Goal: Task Accomplishment & Management: Complete application form

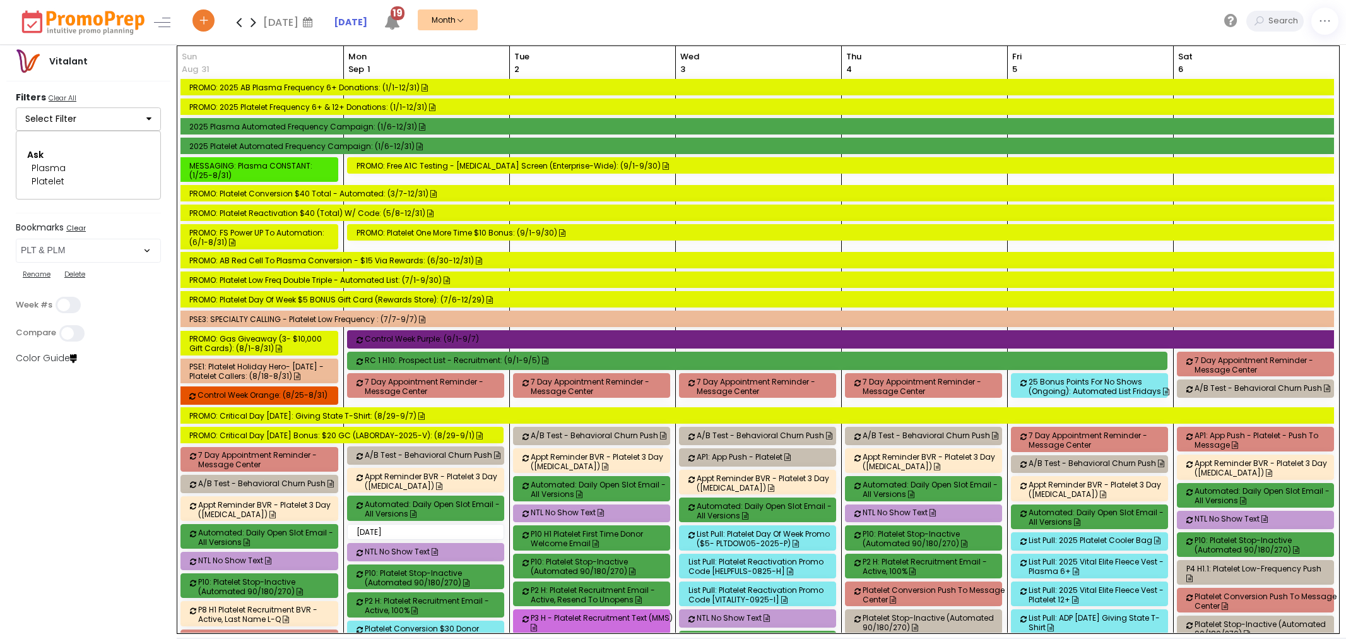
select select "48"
click at [363, 16] on strong "[DATE]" at bounding box center [350, 22] width 33 height 13
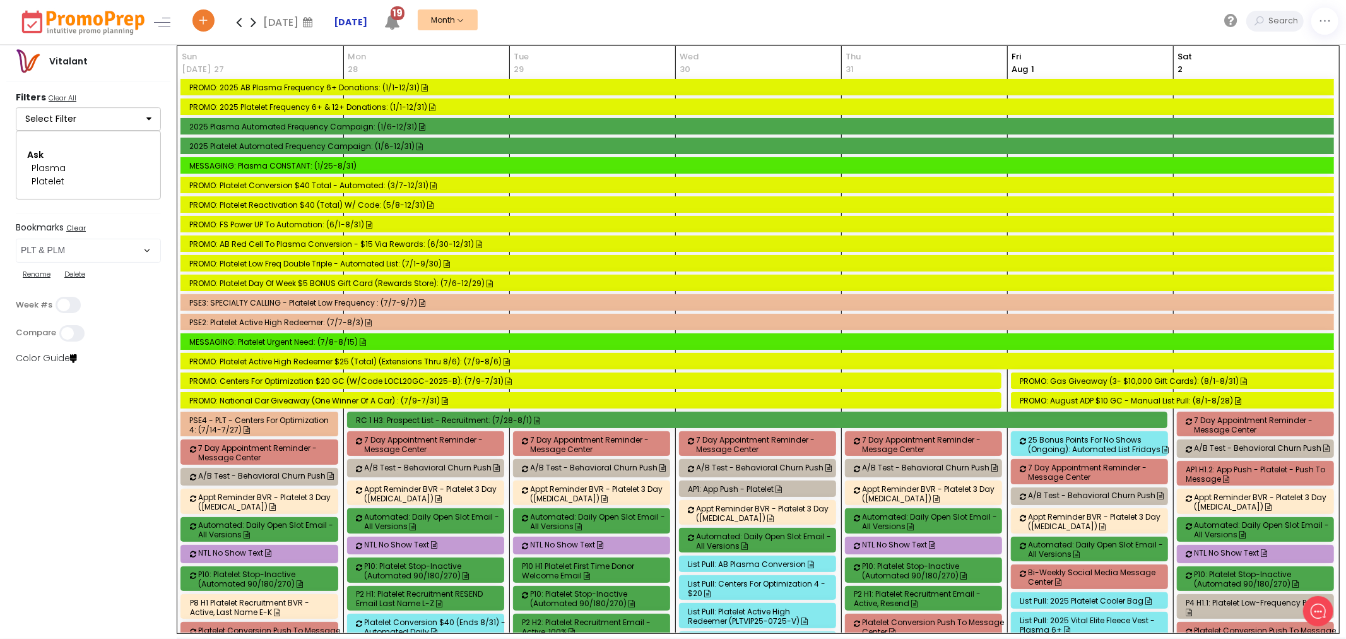
click at [364, 23] on strong "[DATE]" at bounding box center [350, 22] width 33 height 13
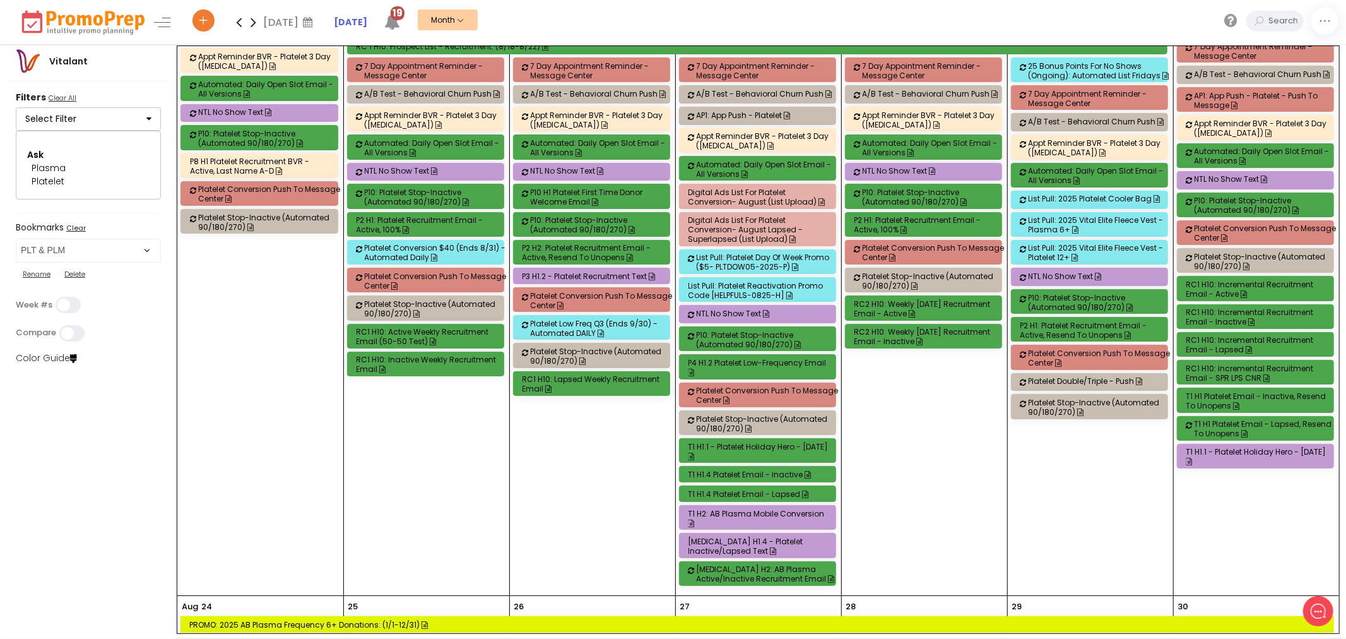
scroll to position [2927, 0]
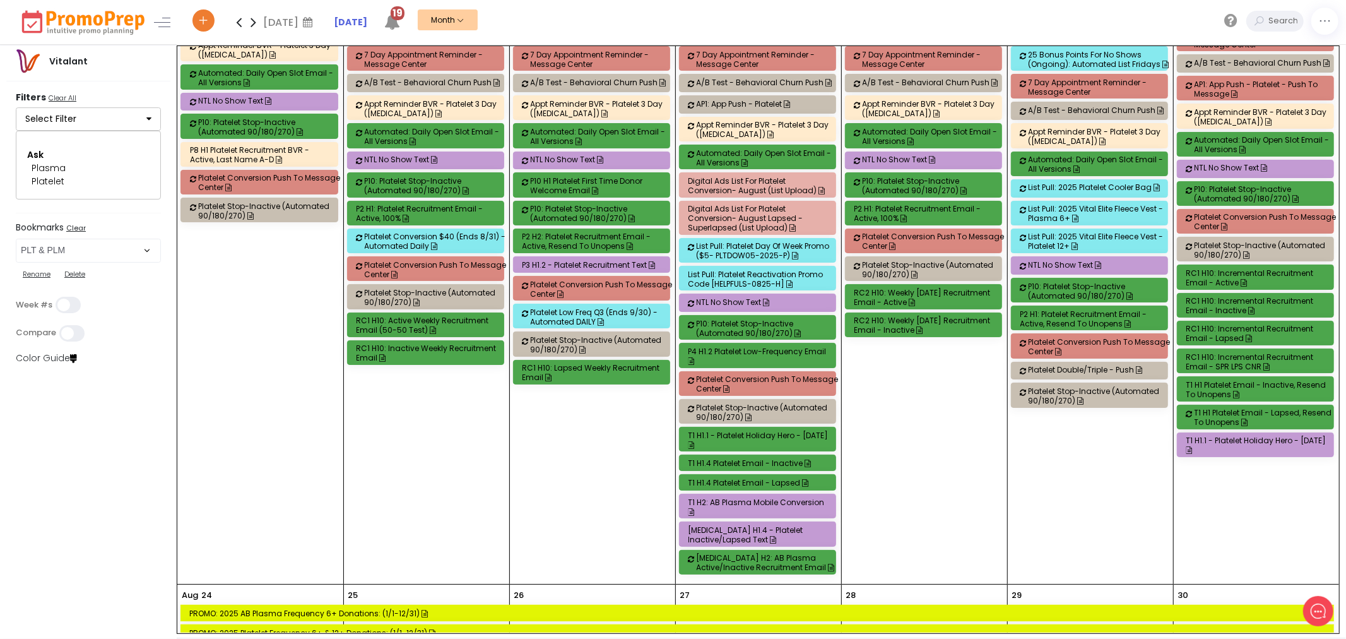
click at [755, 365] on div "P4 H1.2 Platelet Low-Frequency Email" at bounding box center [759, 355] width 142 height 19
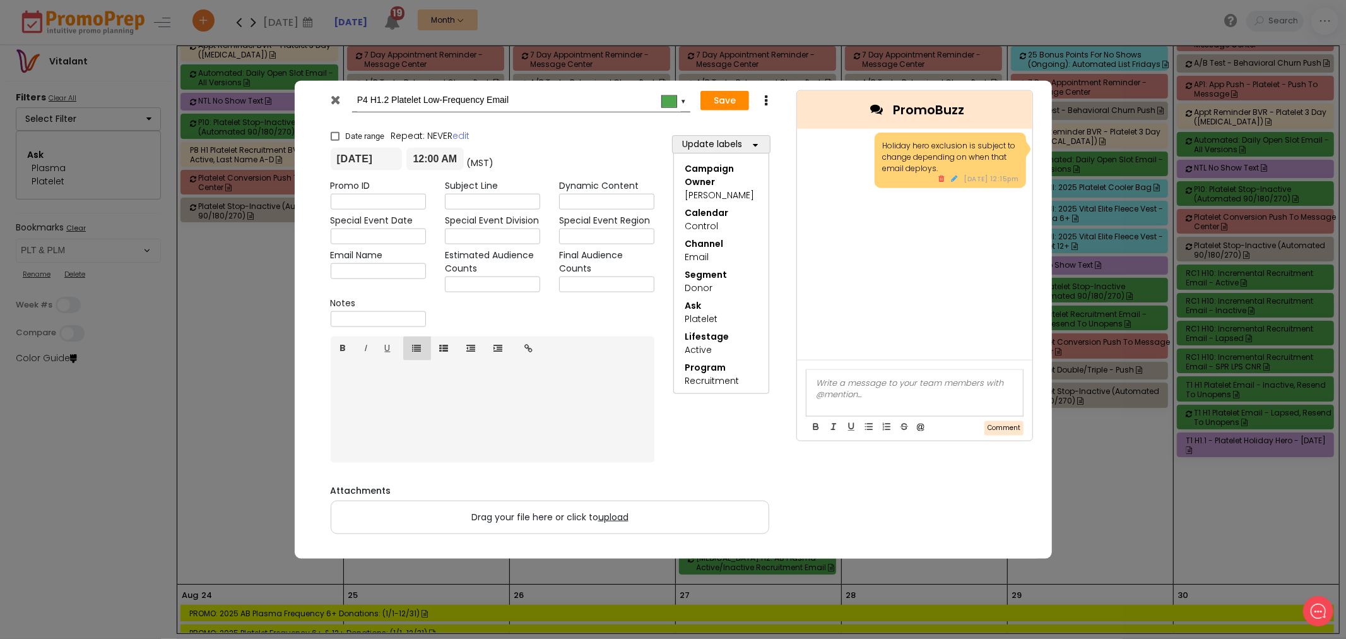
click at [331, 98] on icon at bounding box center [335, 99] width 9 height 13
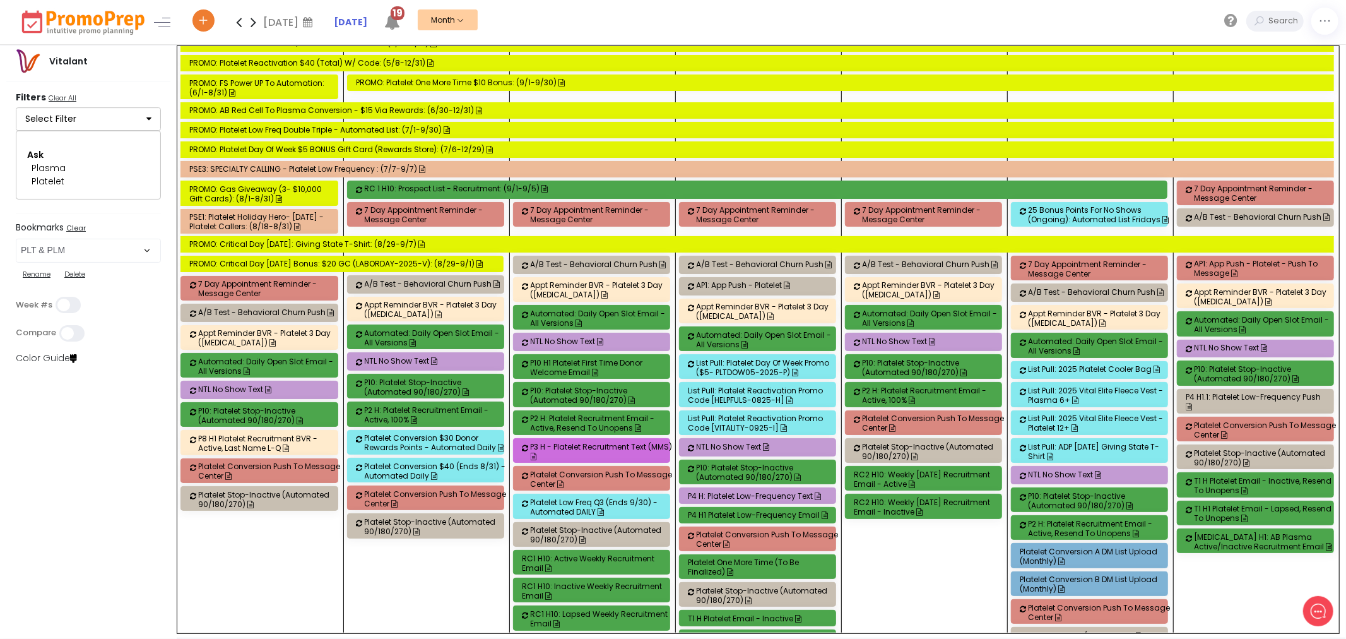
scroll to position [4437, 0]
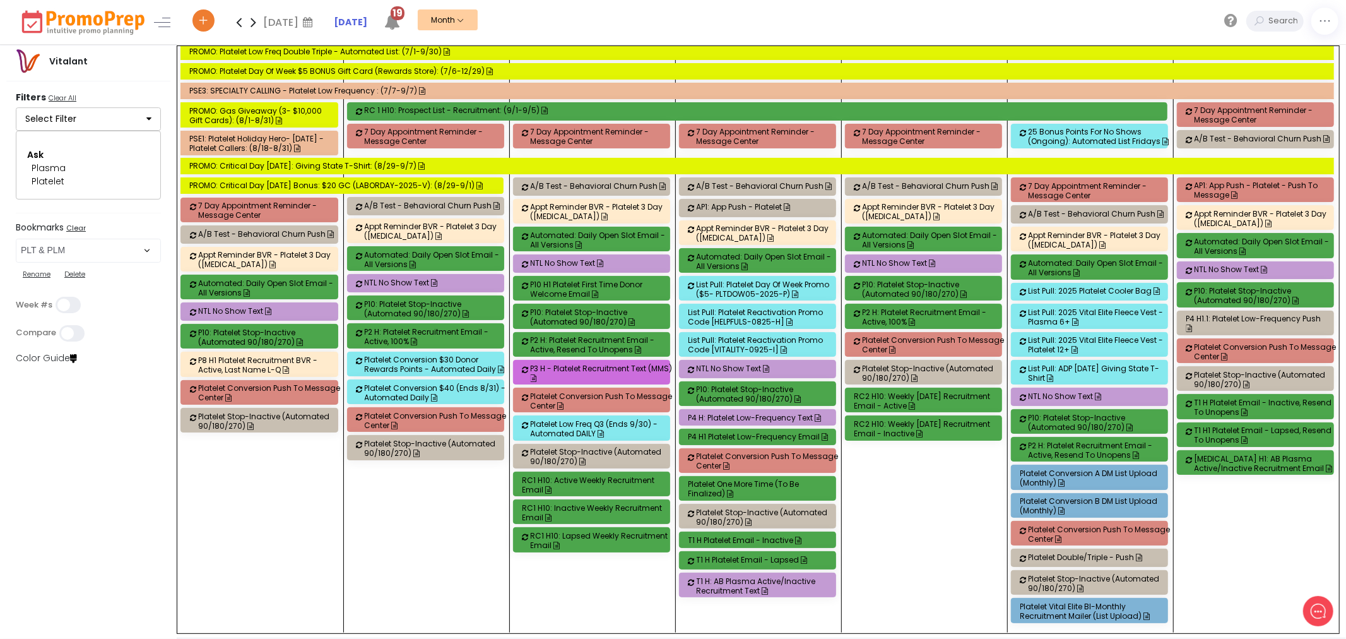
drag, startPoint x: 248, startPoint y: 22, endPoint x: 339, endPoint y: 72, distance: 104.2
click at [248, 22] on icon at bounding box center [253, 21] width 15 height 25
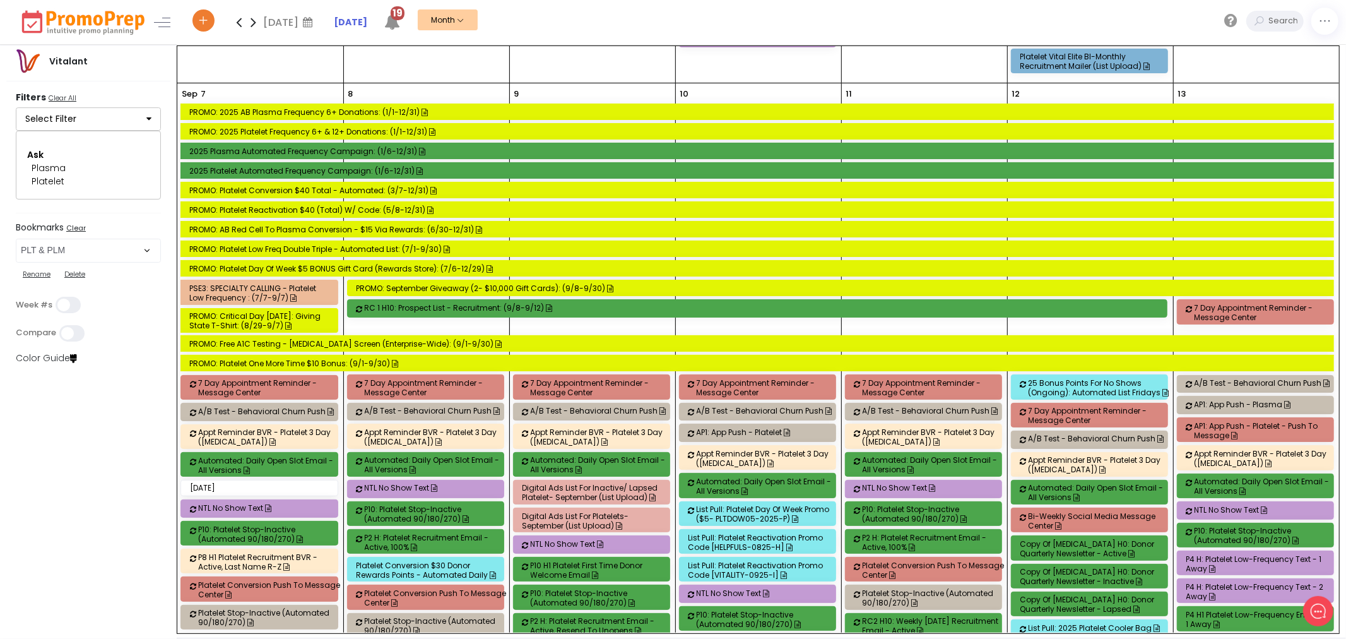
scroll to position [793, 0]
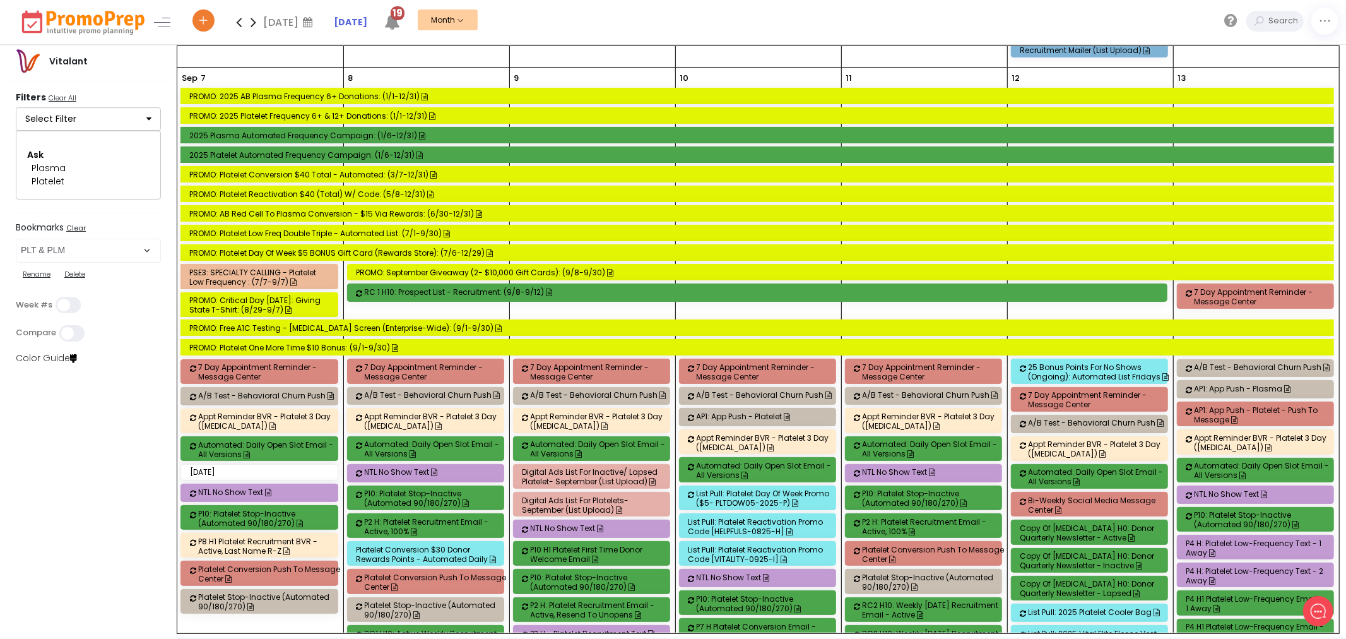
click at [237, 283] on full-calendar "[DATE] PROMO: 2025 AB Plasma Frequency 6+ Donations: (1/1-12/31) PROMO: 2025 Pl…" at bounding box center [758, 339] width 1162 height 587
click at [239, 284] on div "PSE3: SPECIALTY CALLING - Platelet Low Frequency : (7/7-9/7)" at bounding box center [260, 277] width 143 height 19
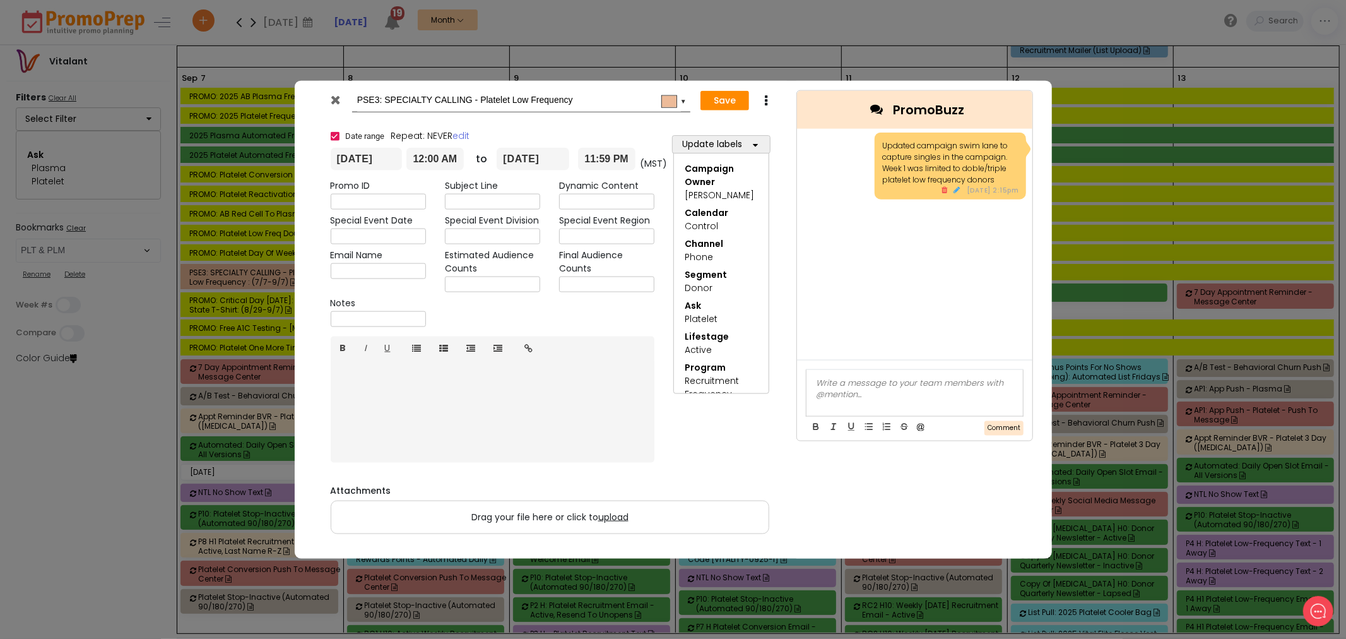
click at [768, 102] on icon at bounding box center [766, 100] width 9 height 13
click at [799, 119] on link "Duplicate" at bounding box center [805, 125] width 87 height 26
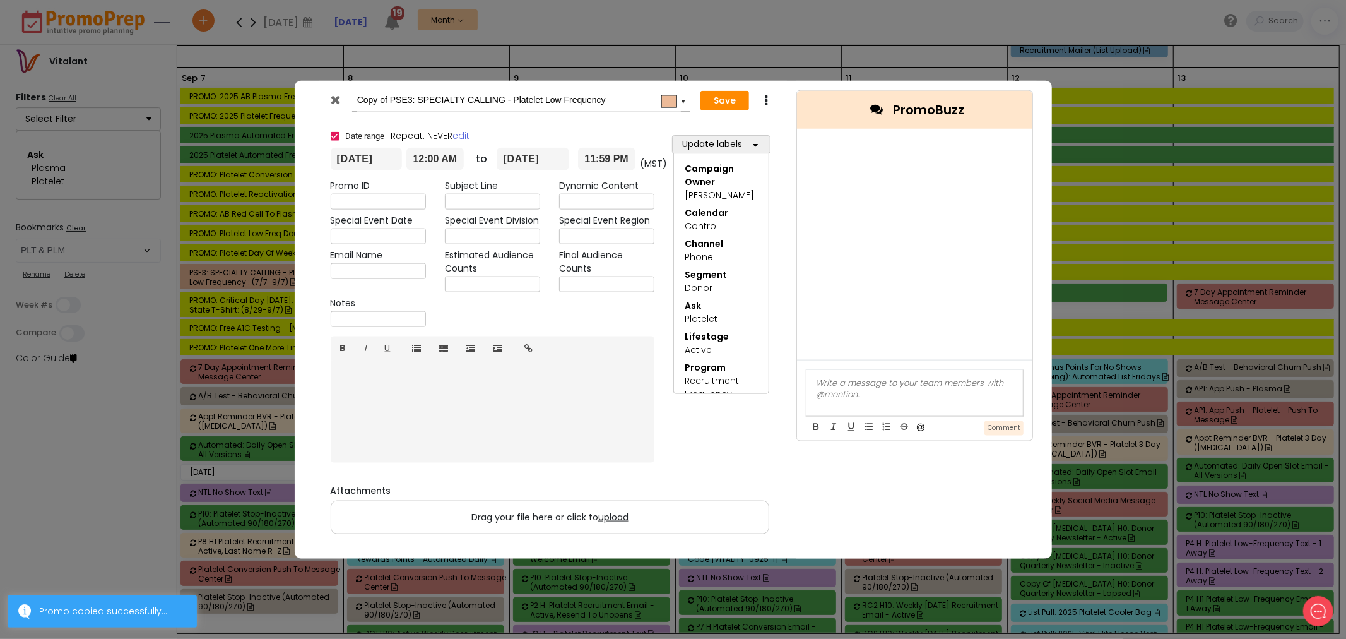
drag, startPoint x: 390, startPoint y: 104, endPoint x: 298, endPoint y: 100, distance: 91.6
click at [302, 102] on div "Copy of PSE3: SPECIALTY CALLING - Platelet Low Frequency #edbb99 ▼ Save Duplica…" at bounding box center [673, 320] width 757 height 478
type input "PSE3: SPECIALTY CALLING - Platelet Low Frequency"
click at [377, 164] on input "[DATE]" at bounding box center [367, 159] width 72 height 23
click at [528, 161] on input "[DATE]" at bounding box center [533, 159] width 73 height 23
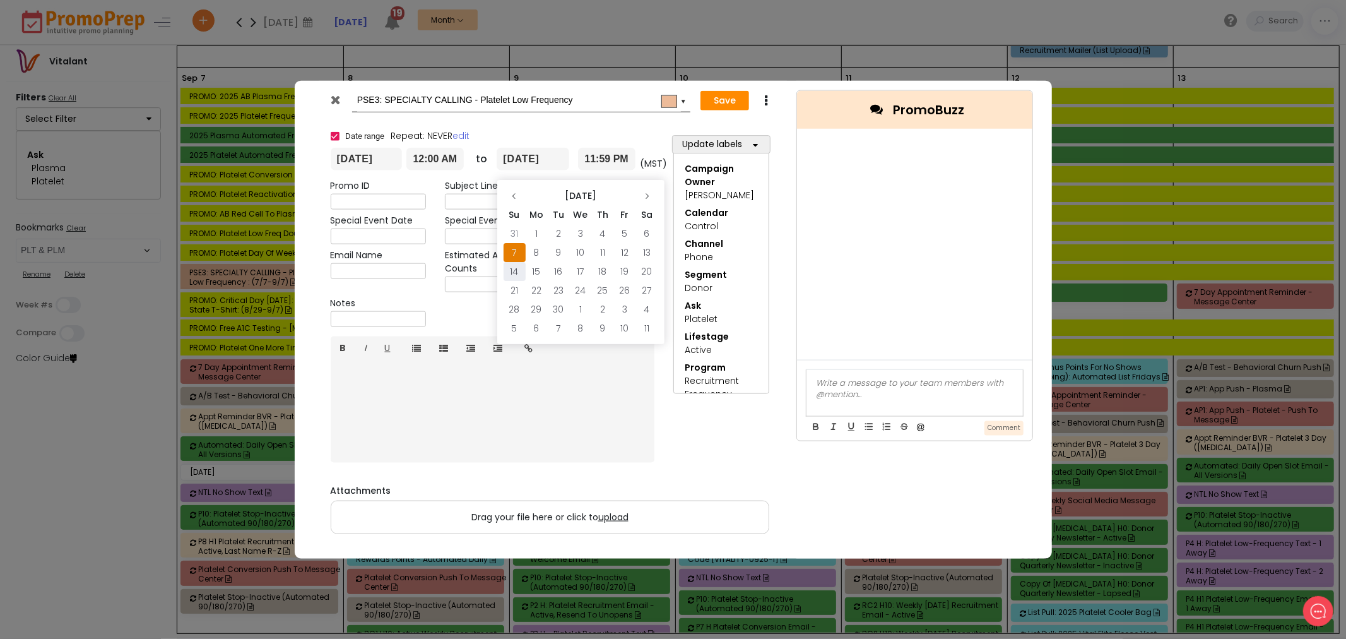
click at [518, 269] on td "14" at bounding box center [515, 271] width 22 height 19
type input "[DATE]"
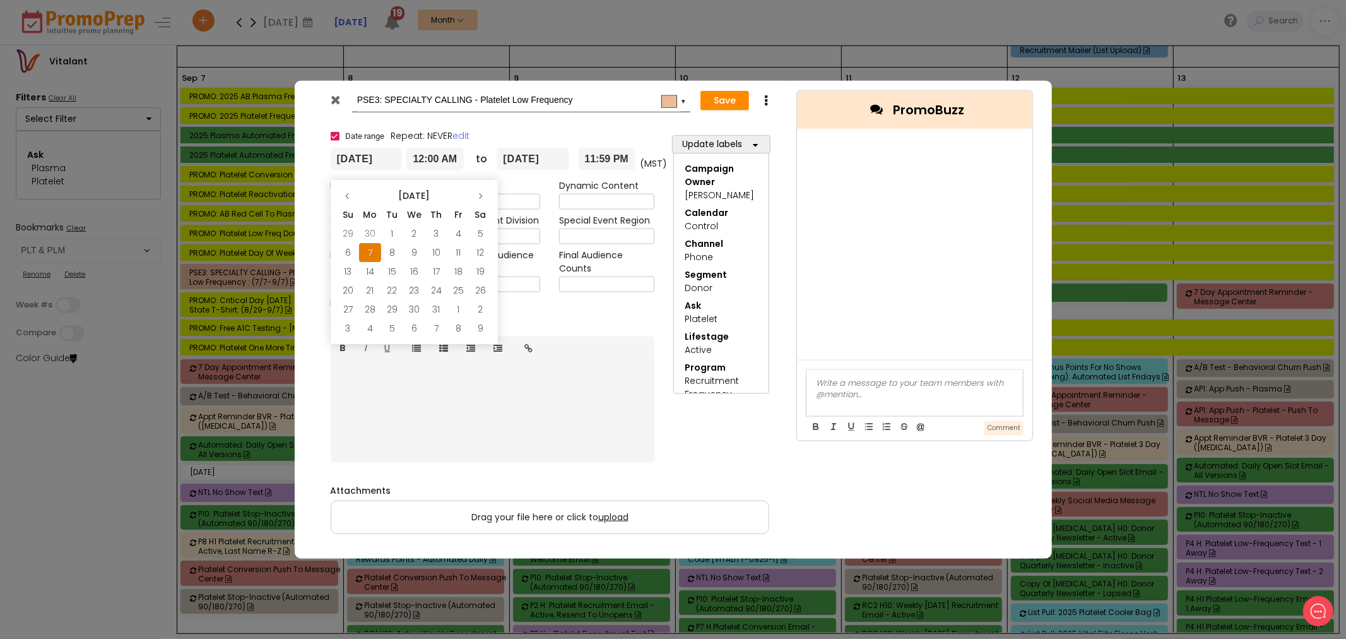
click at [379, 162] on input "[DATE]" at bounding box center [367, 159] width 72 height 23
click at [481, 196] on icon at bounding box center [480, 196] width 8 height 8
click at [486, 196] on th at bounding box center [480, 195] width 22 height 19
click at [368, 254] on td "8" at bounding box center [370, 252] width 22 height 19
click at [720, 105] on button "Save" at bounding box center [724, 100] width 49 height 20
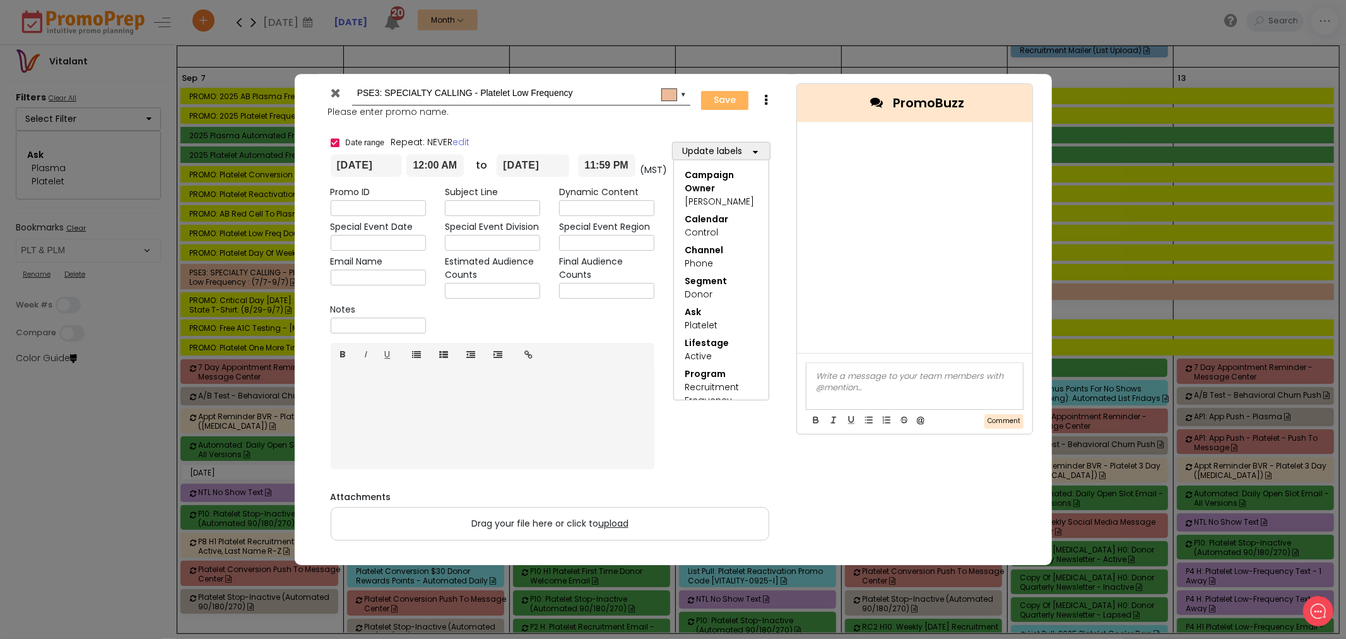
type input "[DATE]"
type input "00:00"
type input "[DATE]"
type input "23:59"
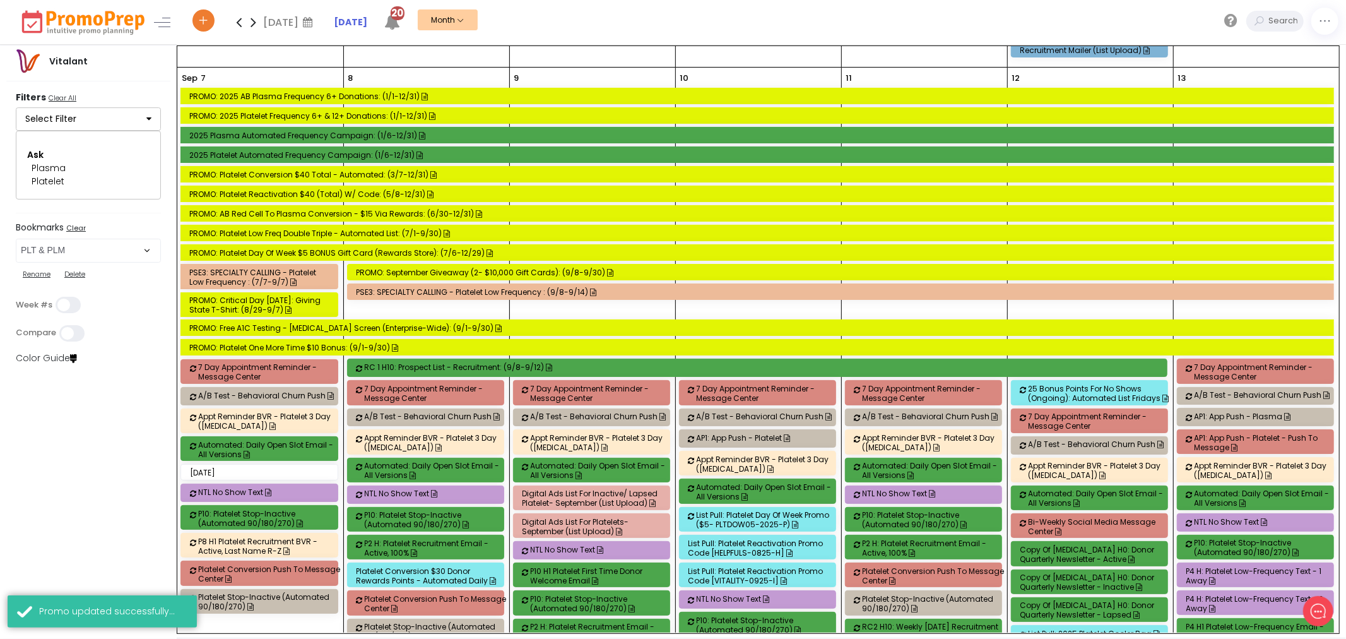
click at [492, 295] on div "PSE3: SPECIALTY CALLING - Platelet Low Frequency : (9/8-9/14)" at bounding box center [843, 291] width 973 height 9
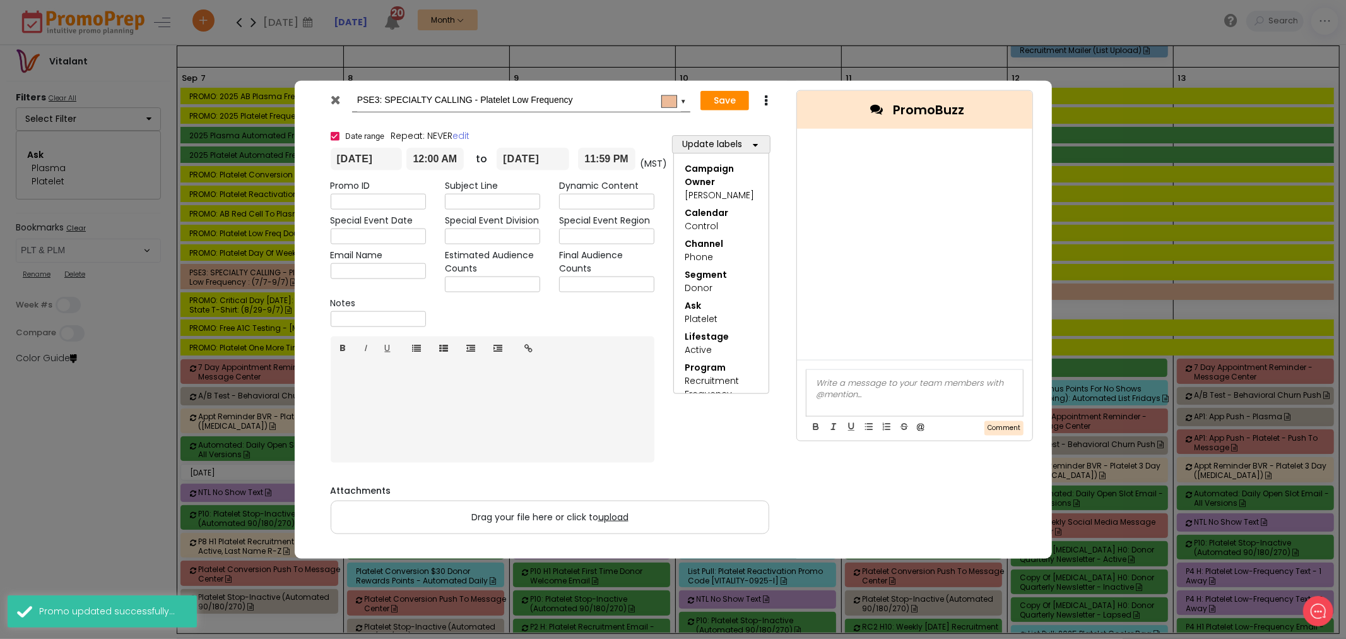
click at [600, 105] on input "PSE3: SPECIALTY CALLING - Platelet Low Frequency" at bounding box center [519, 100] width 324 height 23
type input "PSE3: SPECIALTY CALLING - Platelet Low Frequency - 3 Away"
click at [711, 101] on button "Save" at bounding box center [724, 100] width 49 height 20
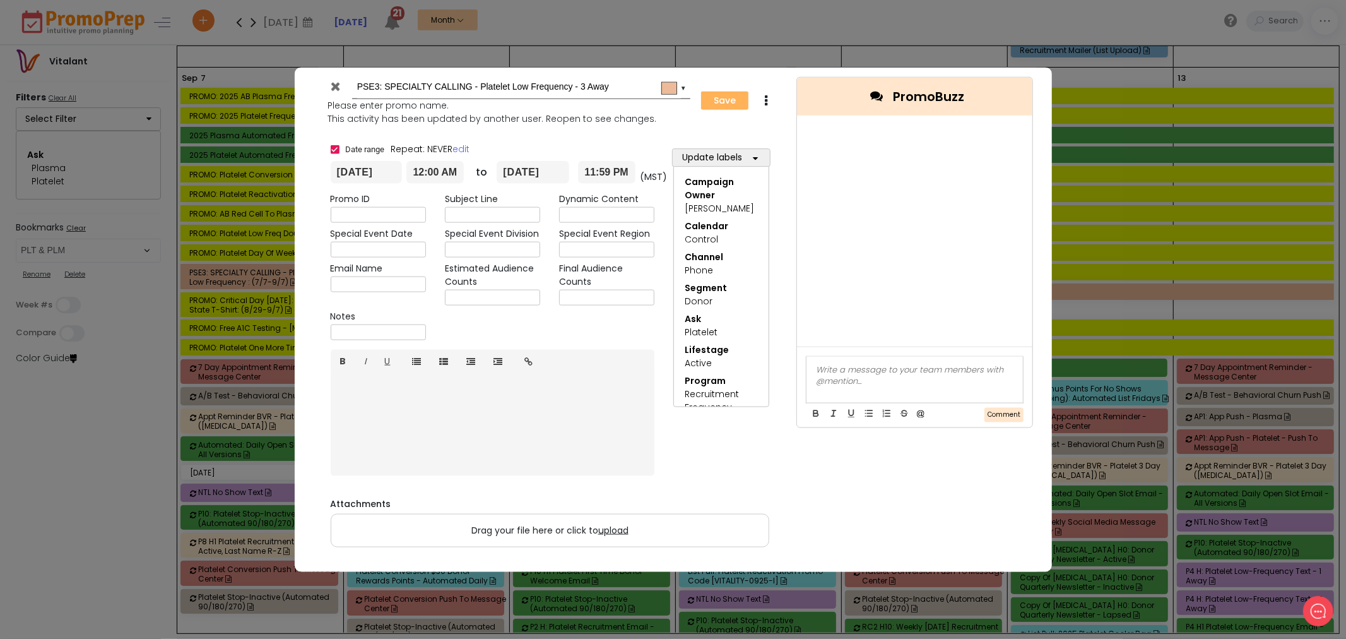
type input "[DATE]"
type input "00:00"
type input "[DATE]"
type input "23:59"
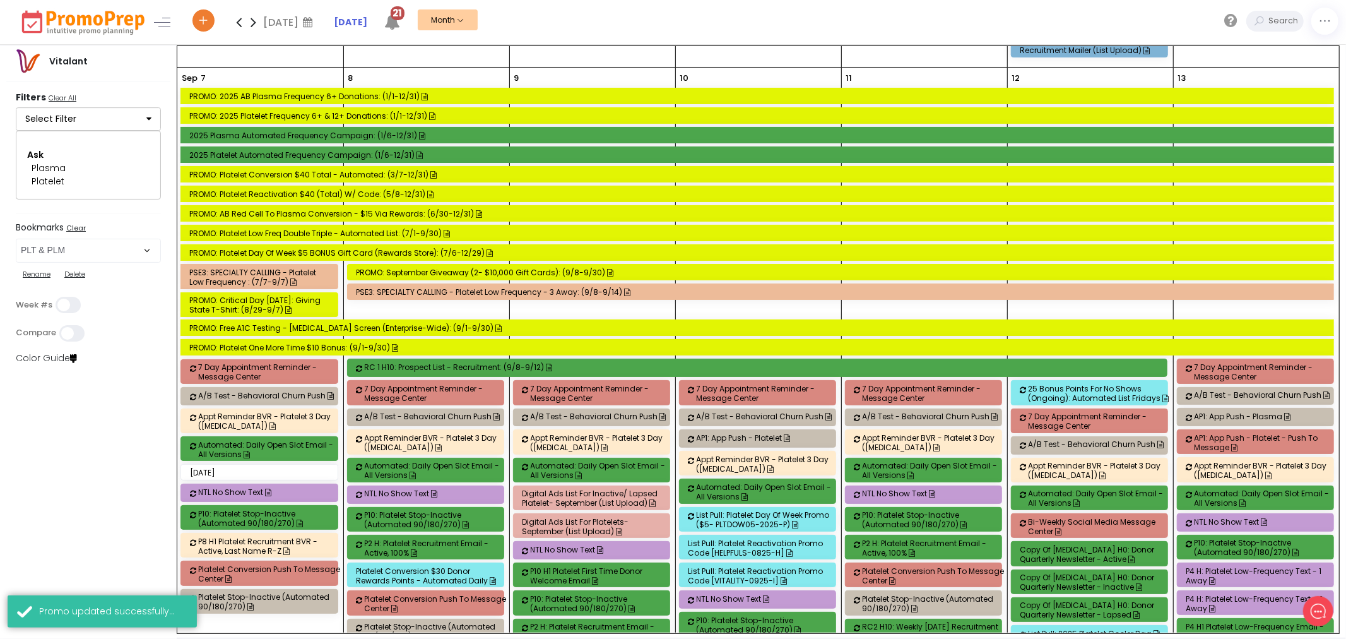
click at [577, 288] on div "PSE3: SPECIALTY CALLING - Platelet Low Frequency - 3 Away: (9/8-9/14)" at bounding box center [843, 291] width 973 height 9
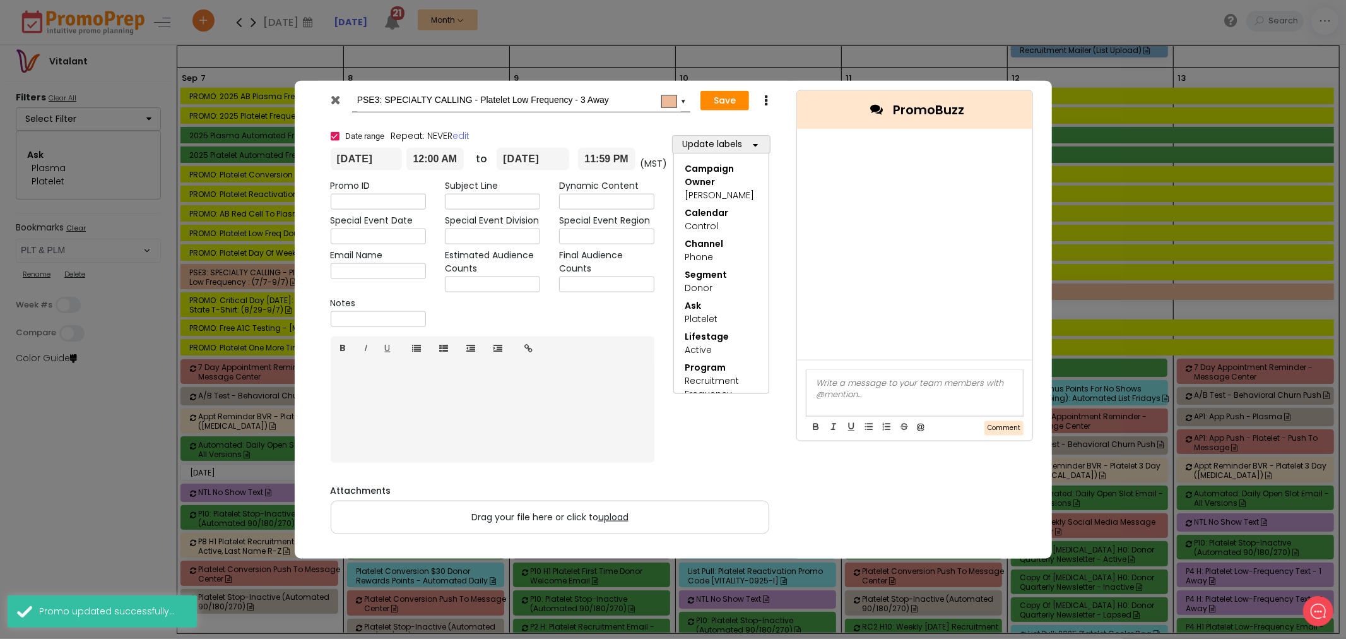
click at [758, 93] on div "Save Duplicate Delete" at bounding box center [741, 100] width 78 height 23
click at [765, 100] on icon at bounding box center [766, 100] width 9 height 13
click at [805, 130] on link "Duplicate" at bounding box center [805, 125] width 87 height 26
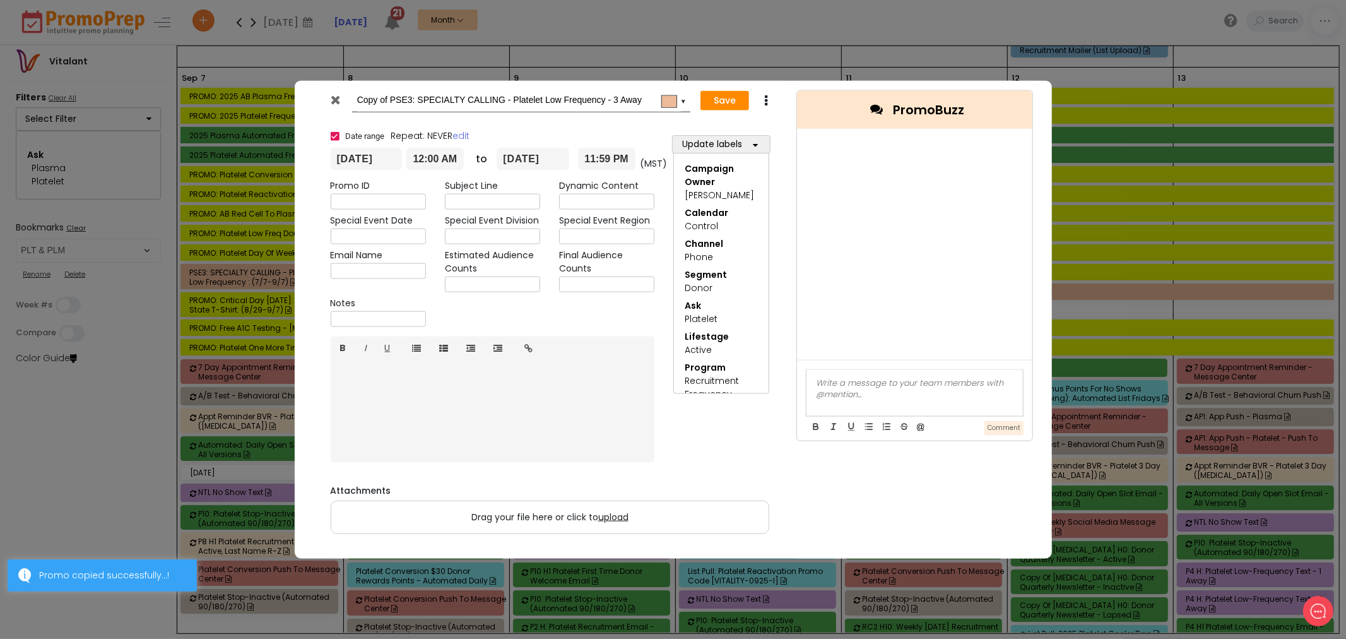
drag, startPoint x: 391, startPoint y: 98, endPoint x: 321, endPoint y: 100, distance: 70.7
click at [321, 100] on div "Copy of PSE3: SPECIALTY CALLING - Platelet Low Frequency - 3 Away #edbb99 ▼" at bounding box center [505, 100] width 369 height 23
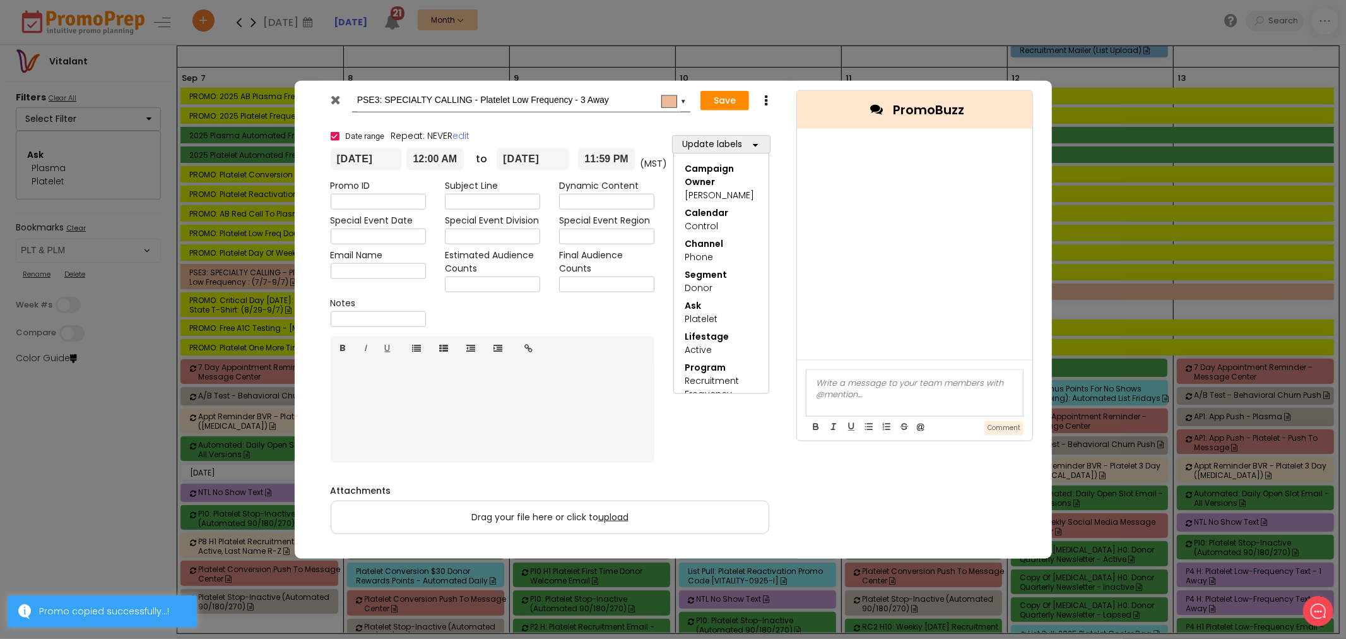
drag, startPoint x: 377, startPoint y: 100, endPoint x: 451, endPoint y: 106, distance: 74.7
click at [380, 100] on input "PSE3: SPECIALTY CALLING - Platelet Low Frequency - 3 Away" at bounding box center [519, 100] width 324 height 23
click at [585, 98] on input "PSE2: SPECIALTY CALLING - Platelet Low Frequency - 3 Away" at bounding box center [519, 100] width 324 height 23
type input "PSE2: SPECIALTY CALLING - Platelet Low Frequency - 2 Away"
click at [723, 92] on button "Save" at bounding box center [724, 100] width 49 height 20
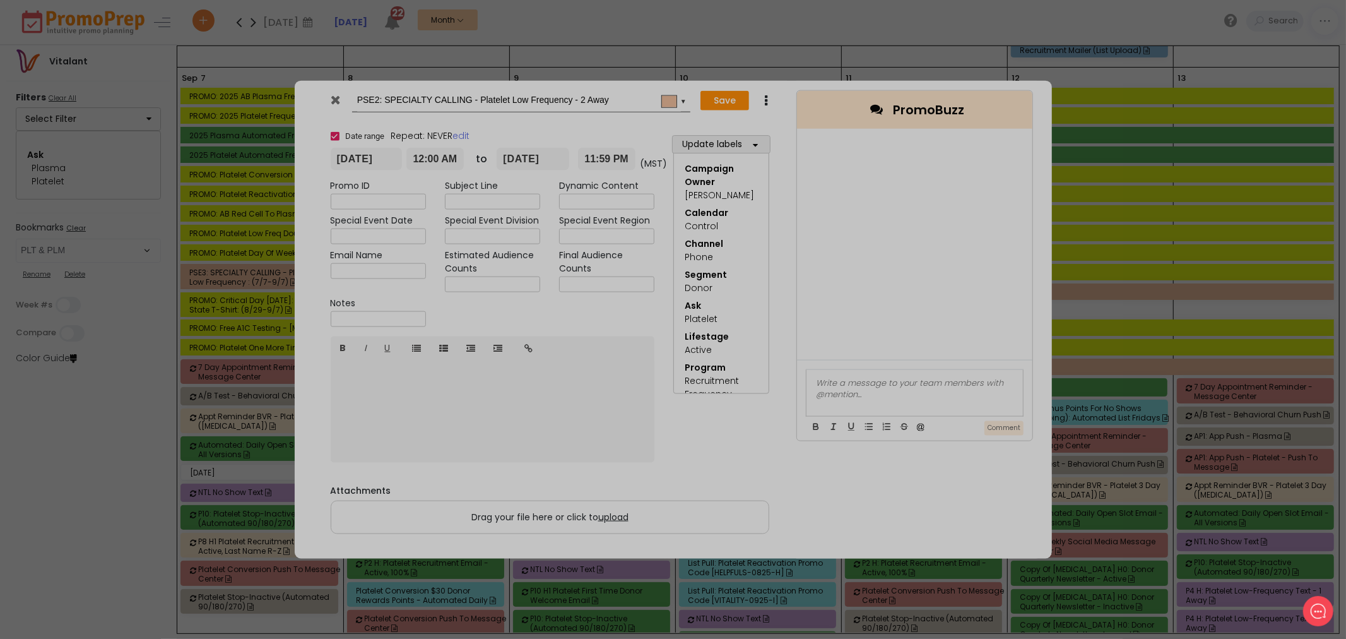
type input "[DATE]"
type input "00:00"
type input "[DATE]"
type input "23:59"
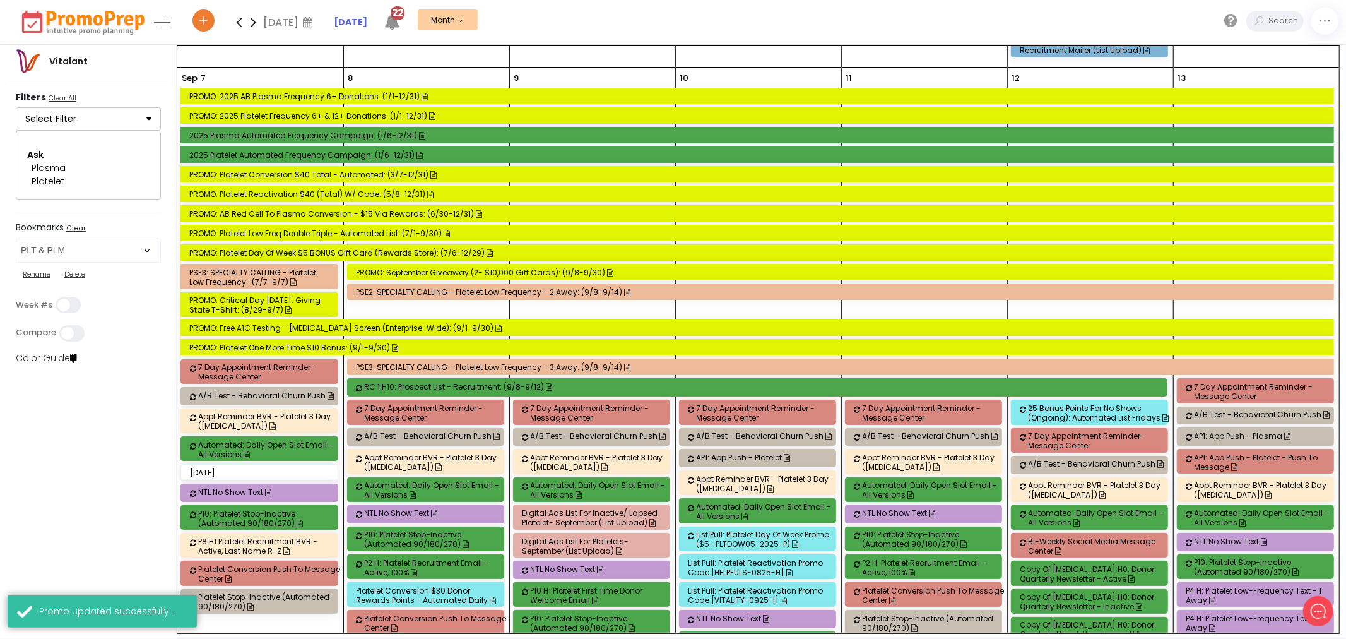
click at [437, 371] on div "PSE3: SPECIALTY CALLING - Platelet Low Frequency - 3 Away: (9/8-9/14)" at bounding box center [843, 366] width 973 height 9
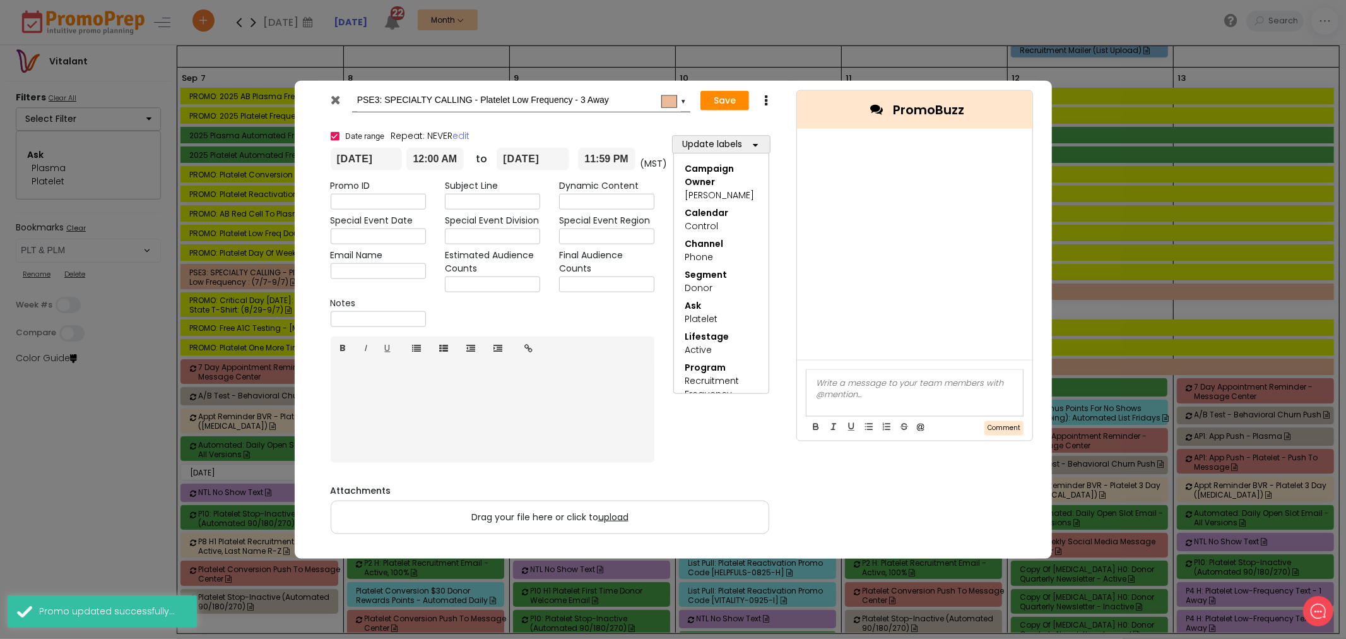
click at [337, 99] on icon at bounding box center [335, 99] width 9 height 13
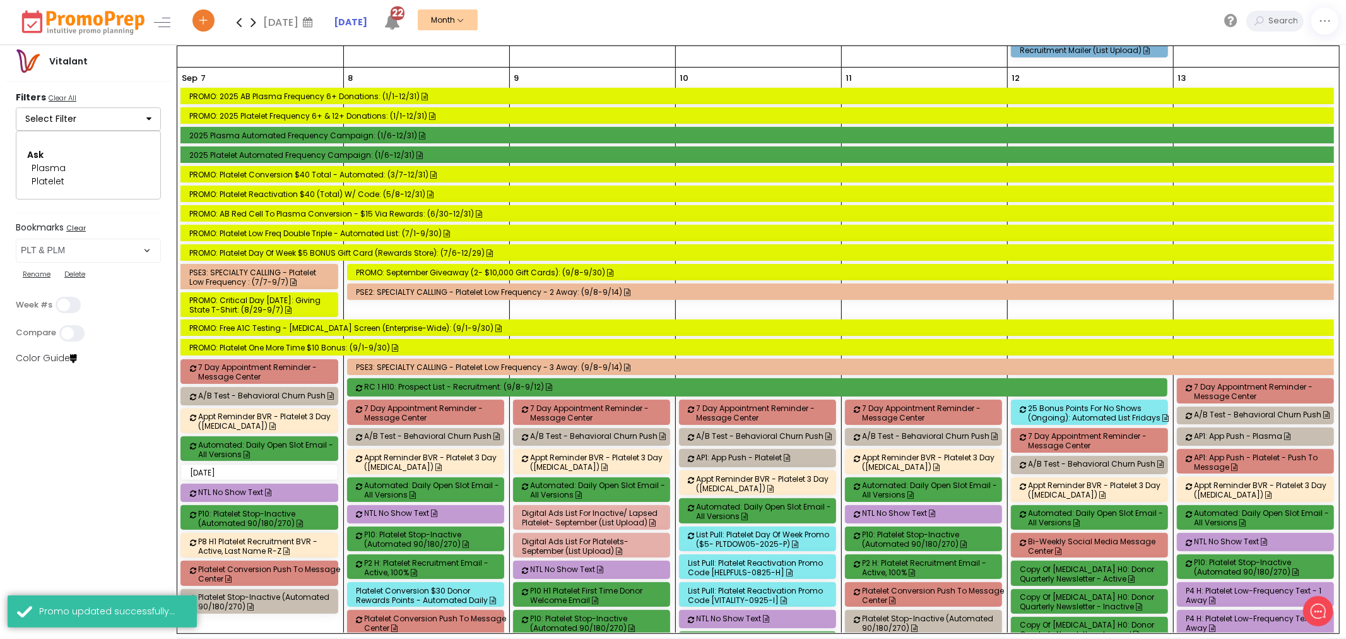
click at [392, 295] on div "PSE2: SPECIALTY CALLING - Platelet Low Frequency - 2 Away: (9/8-9/14)" at bounding box center [843, 291] width 973 height 9
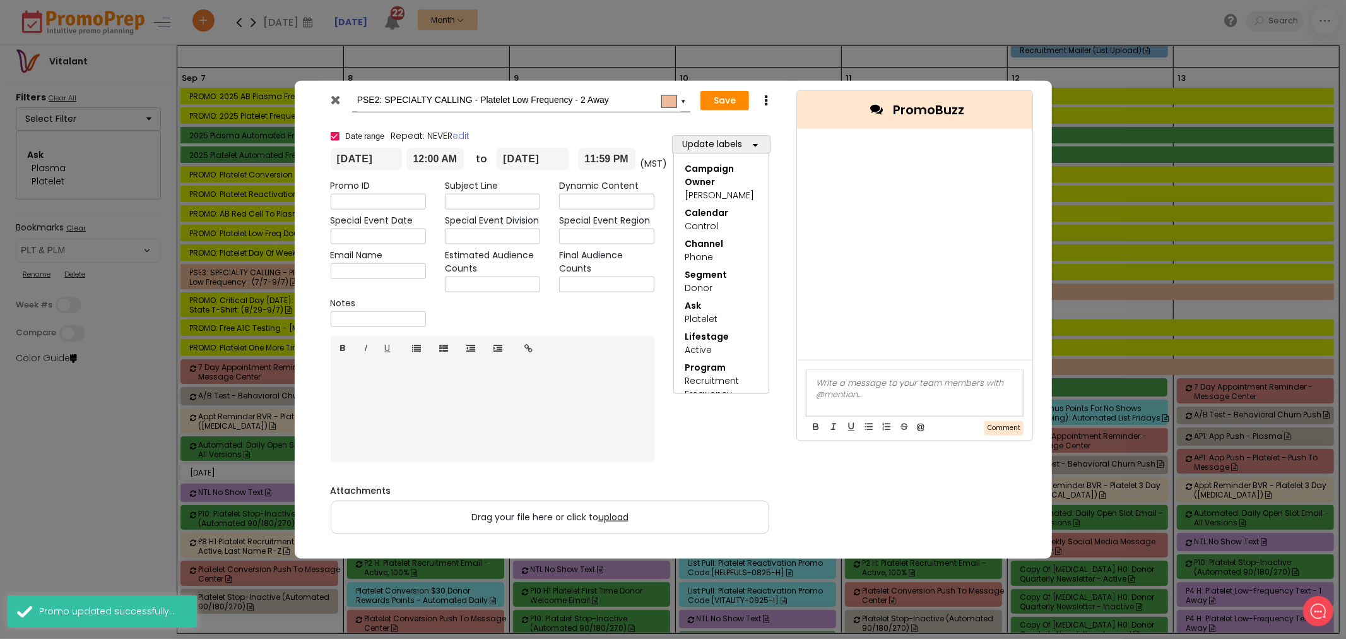
click at [767, 95] on icon at bounding box center [766, 100] width 9 height 13
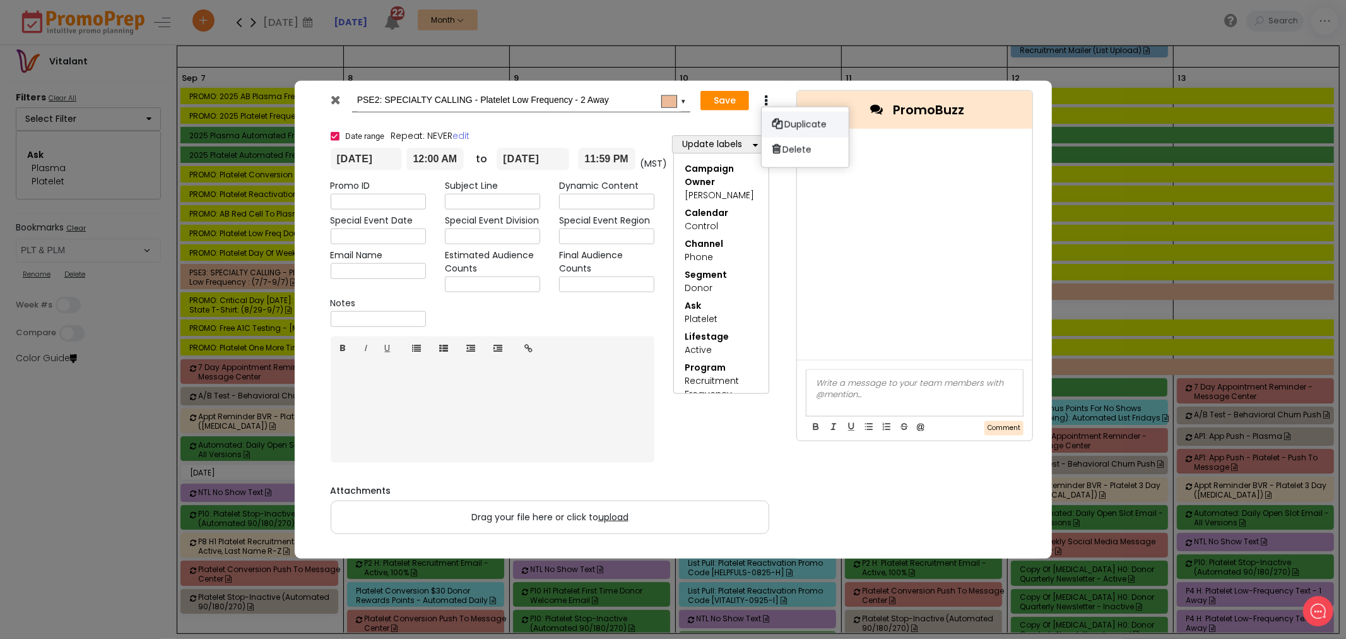
click at [778, 118] on icon at bounding box center [777, 123] width 10 height 10
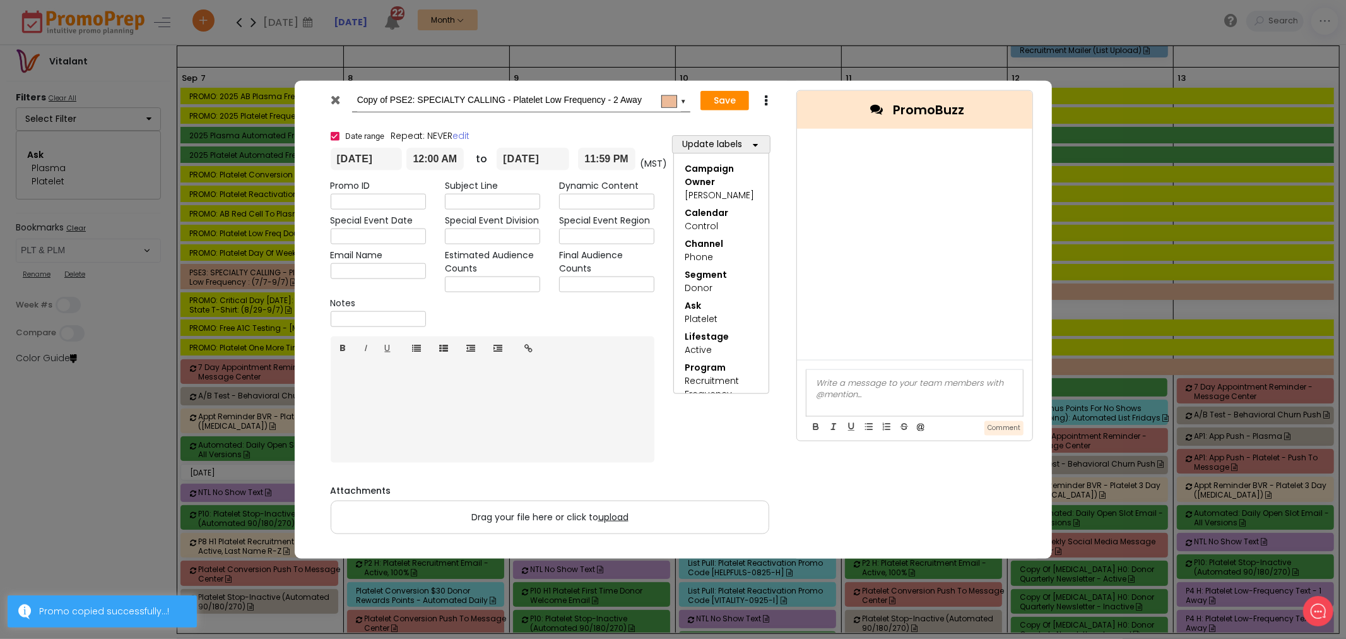
drag, startPoint x: 388, startPoint y: 98, endPoint x: 320, endPoint y: 99, distance: 68.2
click at [320, 99] on div "Copy of PSE2: SPECIALTY CALLING - Platelet Low Frequency - 2 Away #edbb99 ▼" at bounding box center [506, 100] width 392 height 23
click at [379, 100] on input "PSE2: SPECIALTY CALLING - Platelet Low Frequency - 2 Away" at bounding box center [519, 100] width 324 height 23
type input "PSE1: SPECIALTY CALLING - Platelet Low Frequency - 1 Away"
click at [731, 101] on button "Save" at bounding box center [724, 100] width 49 height 20
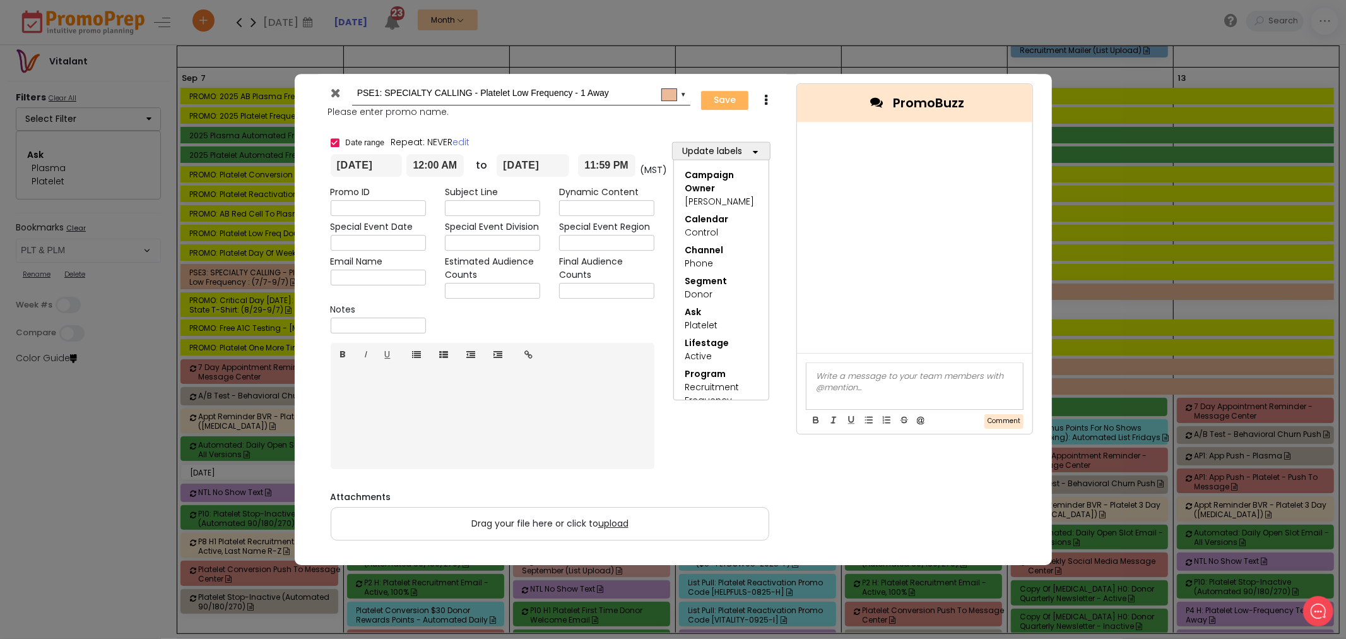
type input "[DATE]"
type input "00:00"
type input "[DATE]"
type input "23:59"
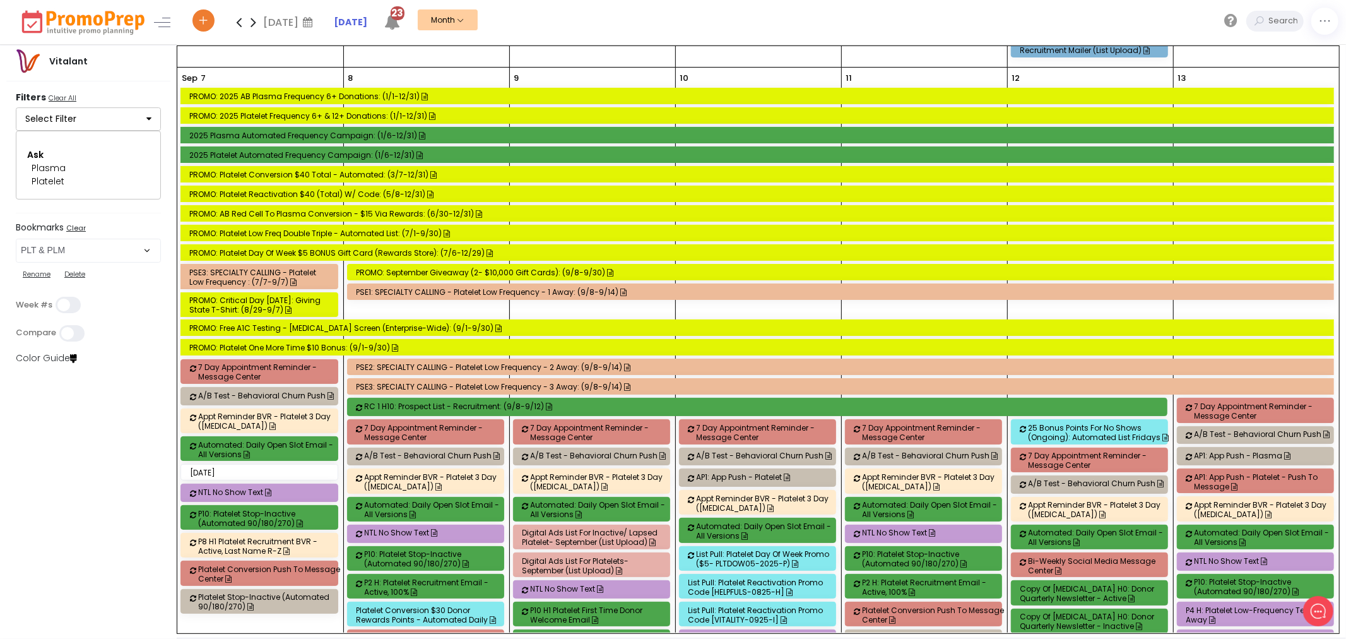
click at [415, 292] on div "PSE1: SPECIALTY CALLING - Platelet Low Frequency - 1 Away: (9/8-9/14)" at bounding box center [843, 291] width 973 height 9
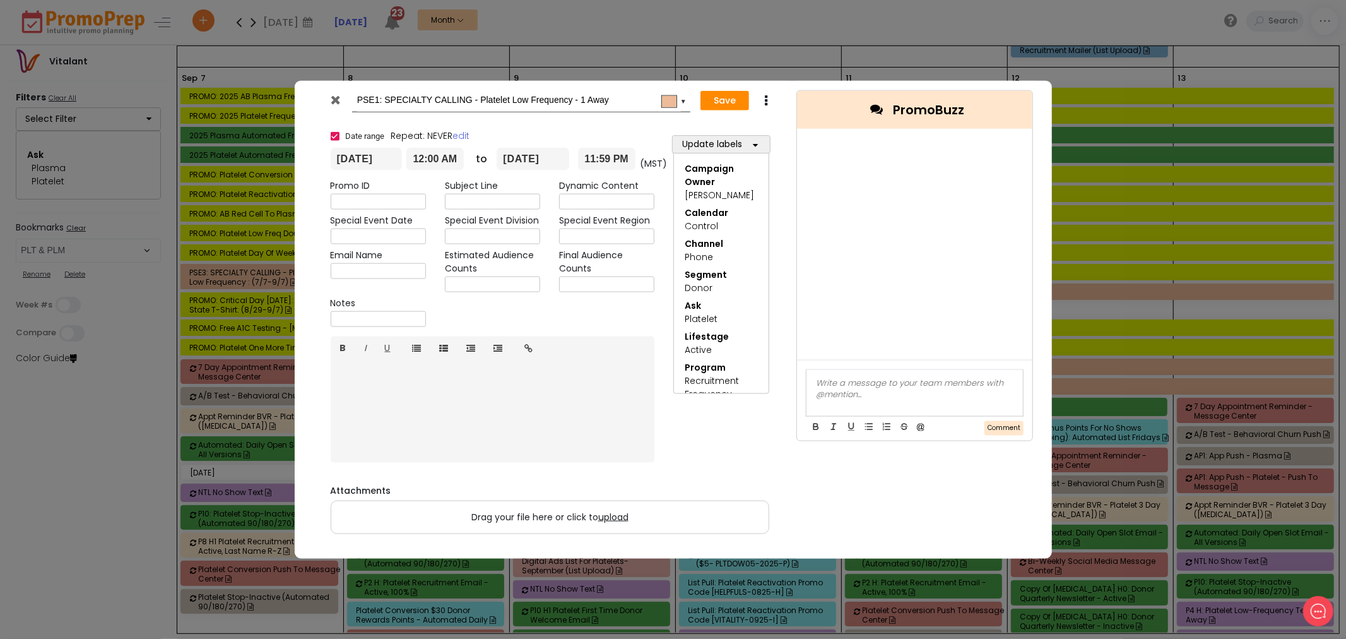
click at [524, 159] on input "[DATE]" at bounding box center [533, 159] width 73 height 23
click at [511, 291] on td "21" at bounding box center [515, 290] width 22 height 19
type input "[DATE]"
click at [710, 101] on button "Save" at bounding box center [724, 100] width 49 height 20
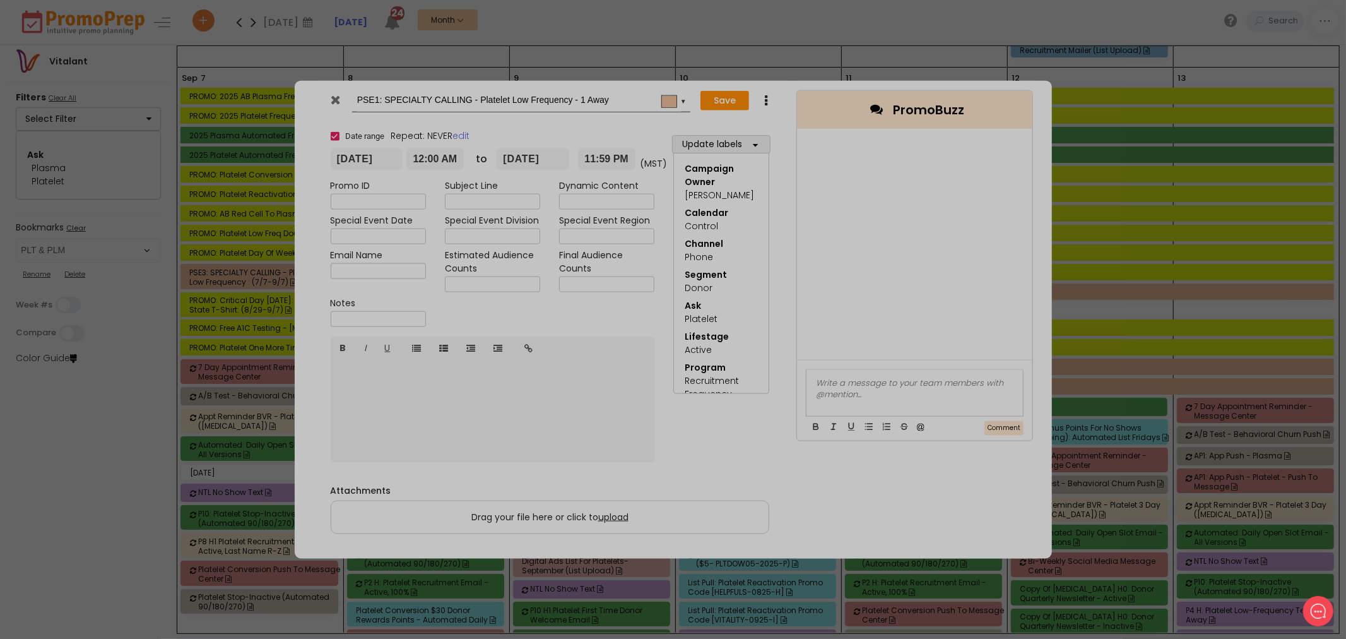
type input "[DATE]"
type input "00:00"
type input "[DATE]"
type input "23:59"
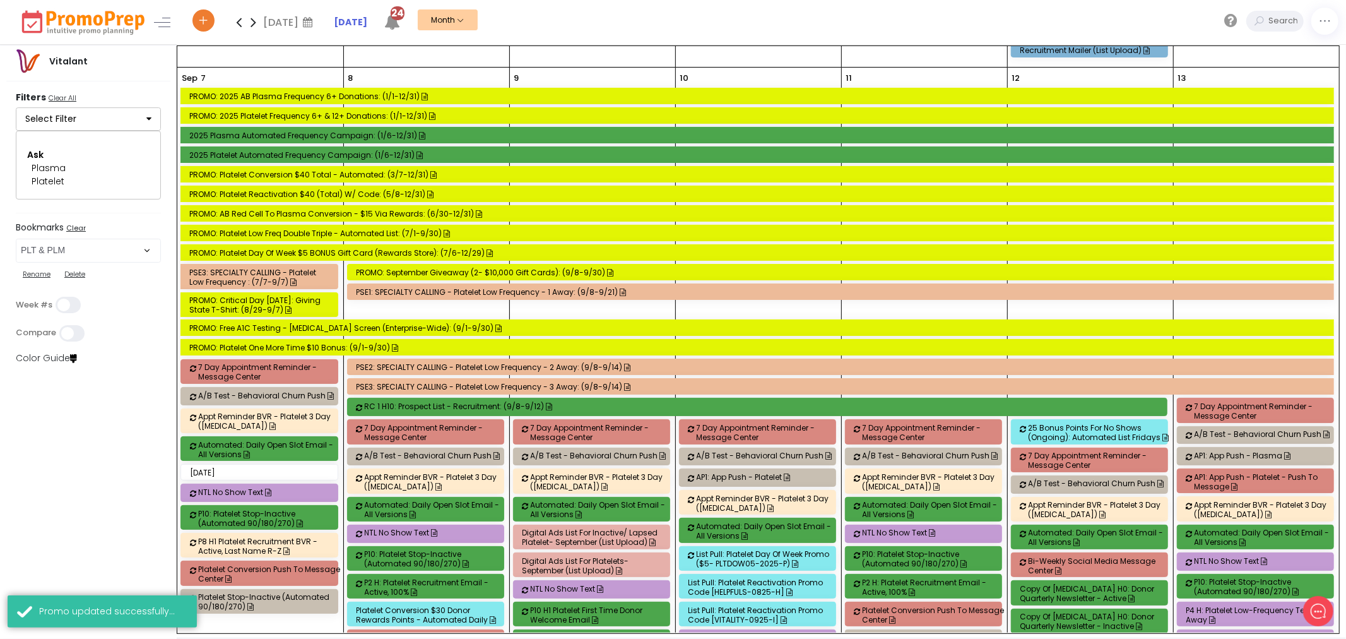
click at [442, 370] on div "PSE2: SPECIALTY CALLING - Platelet Low Frequency - 2 Away: (9/8-9/14)" at bounding box center [843, 366] width 973 height 9
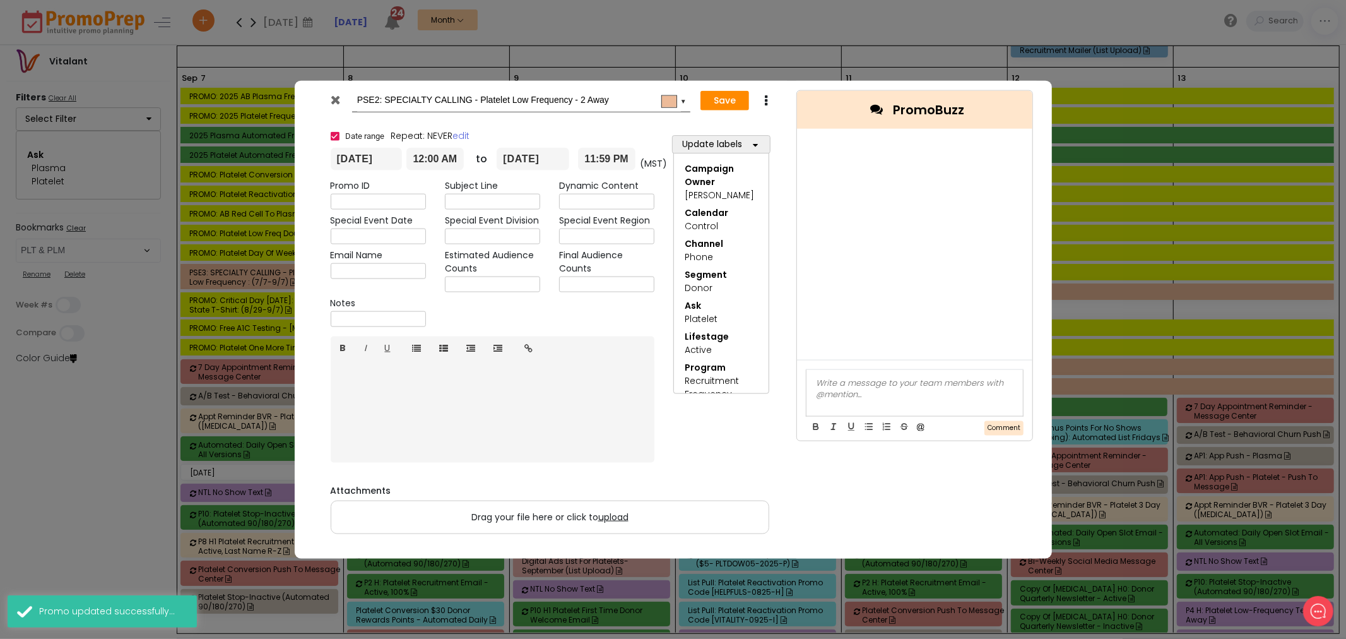
click at [521, 158] on input "[DATE]" at bounding box center [533, 159] width 73 height 23
click at [509, 294] on td "21" at bounding box center [515, 290] width 22 height 19
type input "[DATE]"
click at [726, 109] on button "Save" at bounding box center [724, 100] width 49 height 20
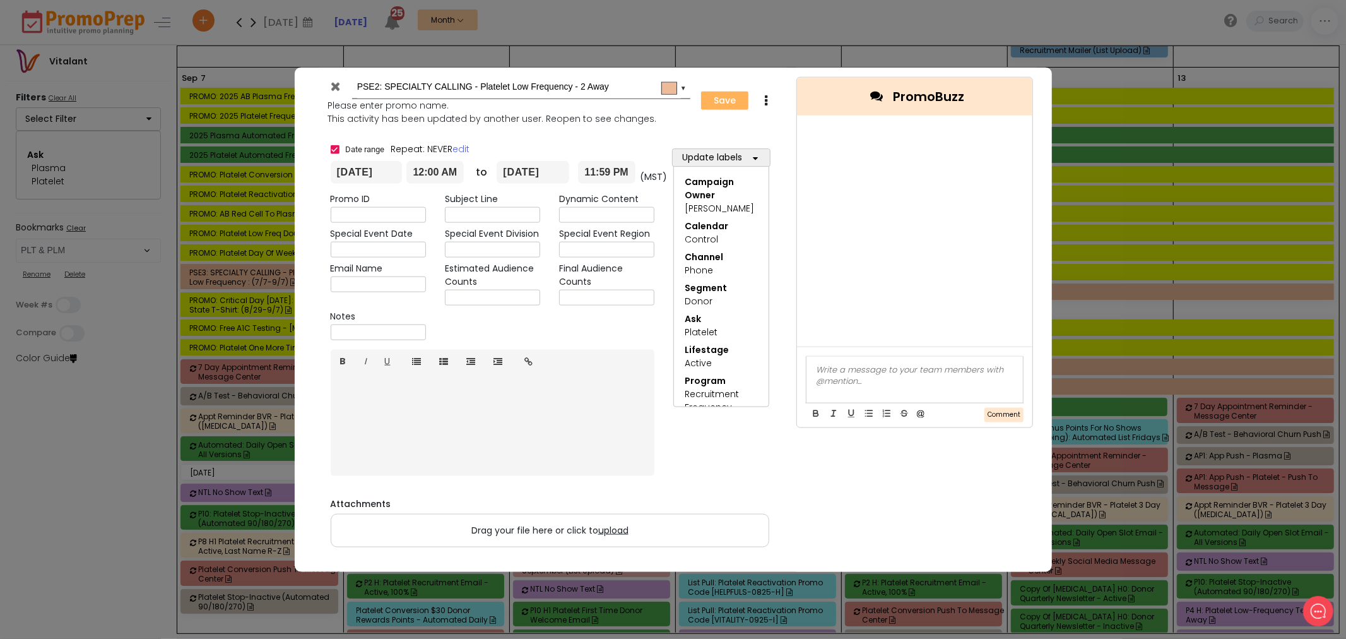
type input "[DATE]"
type input "00:00"
type input "[DATE]"
type input "23:59"
